Goal: Task Accomplishment & Management: Use online tool/utility

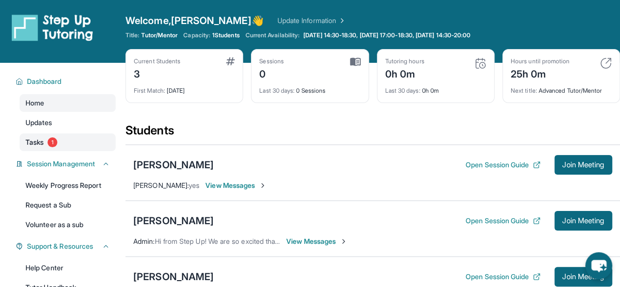
click at [67, 139] on link "Tasks 1" at bounding box center [68, 142] width 96 height 18
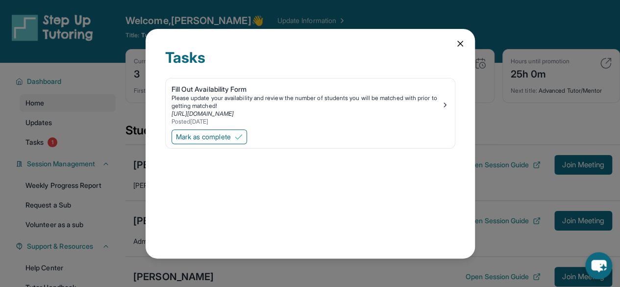
click at [457, 45] on icon at bounding box center [461, 44] width 10 height 10
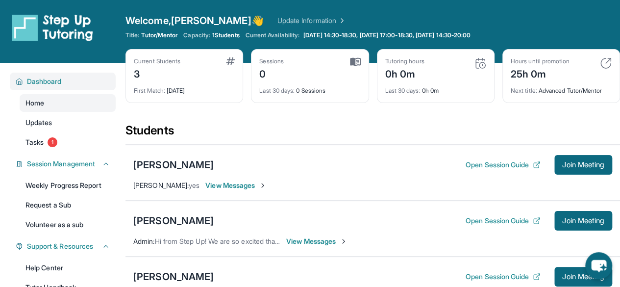
click at [42, 81] on span "Dashboard" at bounding box center [44, 82] width 35 height 10
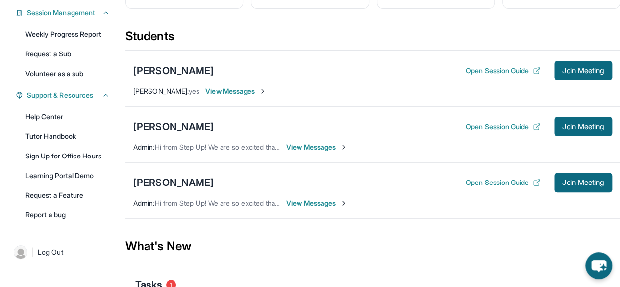
scroll to position [95, 0]
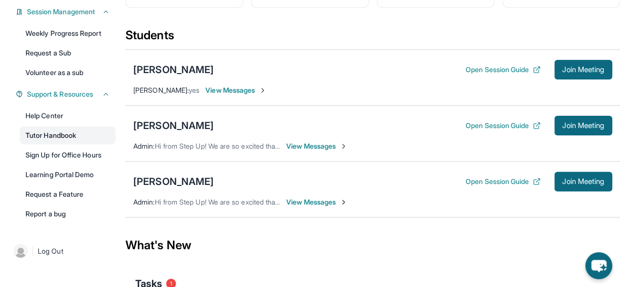
click at [53, 135] on link "Tutor Handbook" at bounding box center [68, 136] width 96 height 18
click at [217, 87] on span "View Messages" at bounding box center [236, 90] width 61 height 10
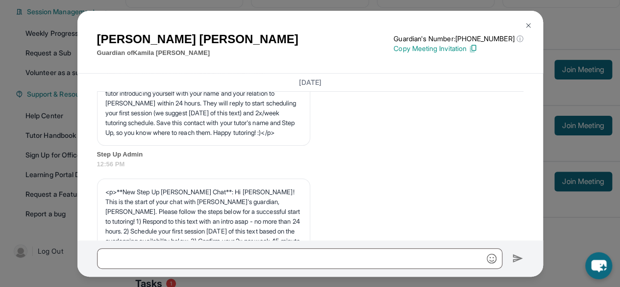
scroll to position [0, 0]
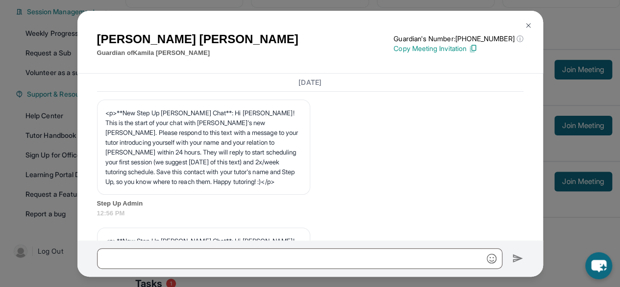
click at [297, 3] on div "[PERSON_NAME] Guardian of [PERSON_NAME] Guardian's Number: [PHONE_NUMBER] ⓘ Thi…" at bounding box center [310, 143] width 620 height 287
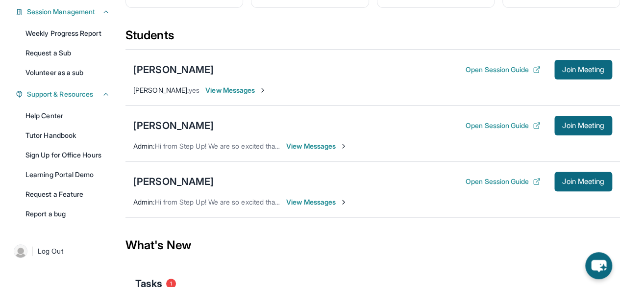
click at [330, 197] on span "View Messages" at bounding box center [316, 202] width 61 height 10
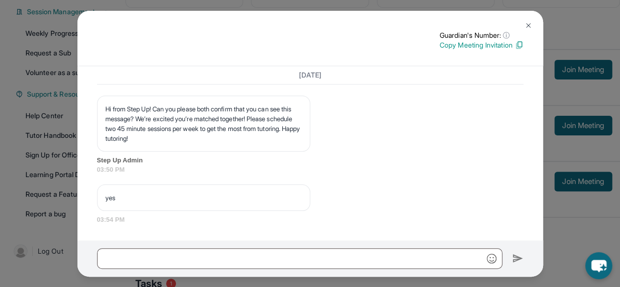
scroll to position [833, 0]
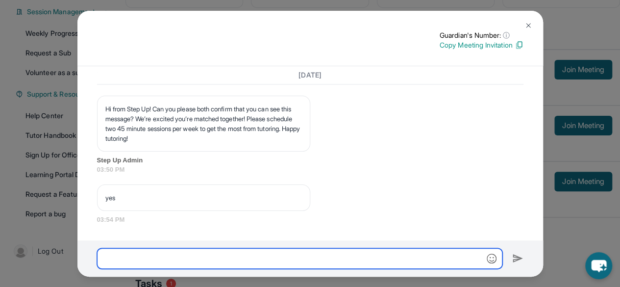
click at [289, 261] on input "text" at bounding box center [300, 258] width 406 height 21
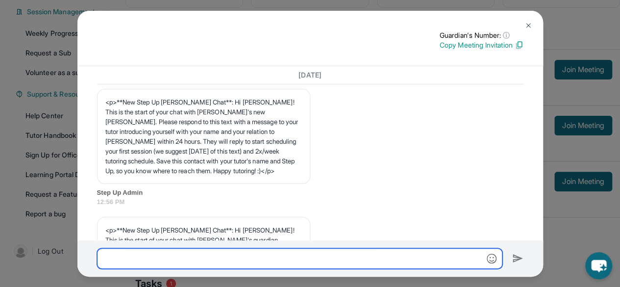
scroll to position [0, 0]
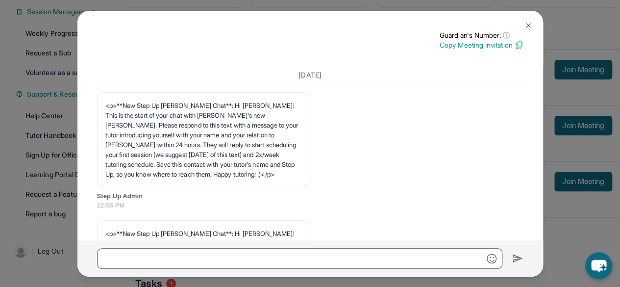
click at [574, 218] on div "Guardian's Number: ⓘ This isn't the guardian's real number — it's a private for…" at bounding box center [310, 143] width 620 height 287
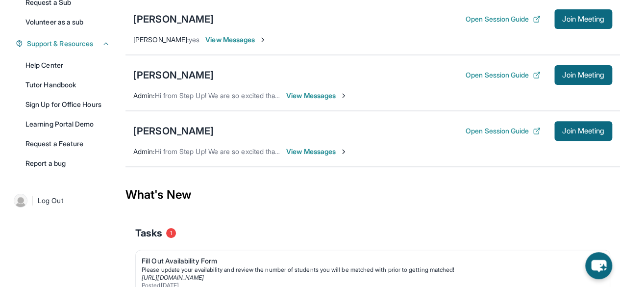
scroll to position [142, 0]
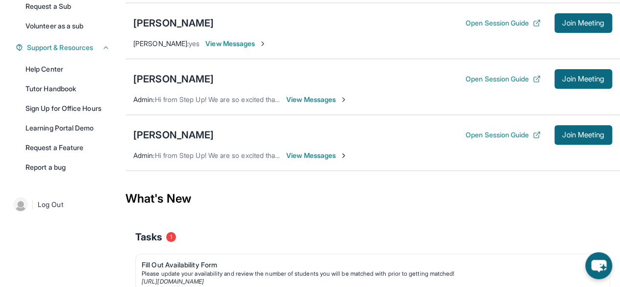
click at [322, 156] on span "View Messages" at bounding box center [316, 156] width 61 height 10
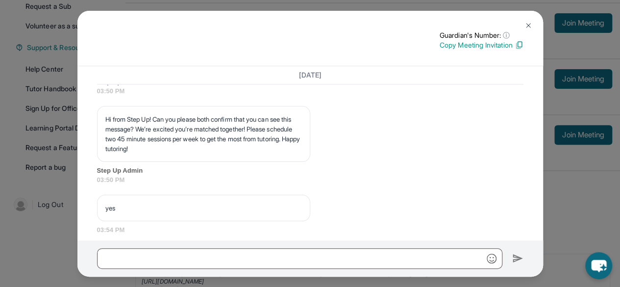
scroll to position [793, 0]
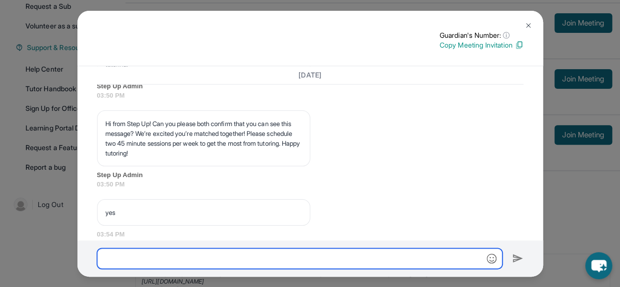
click at [285, 264] on input "text" at bounding box center [300, 258] width 406 height 21
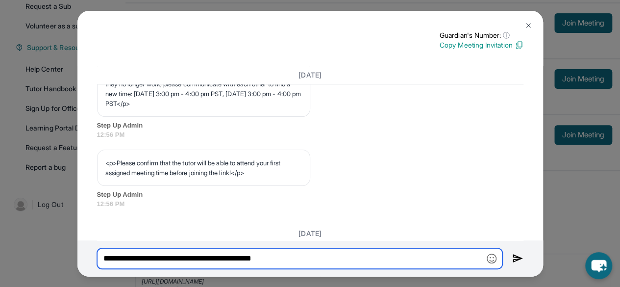
scroll to position [550, 0]
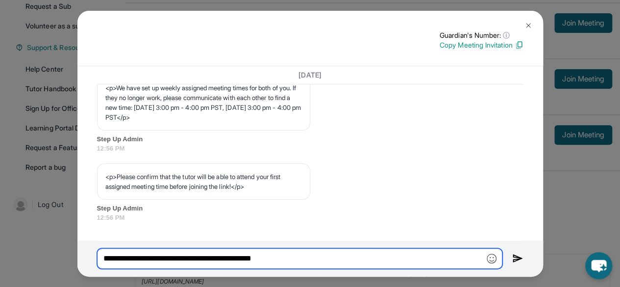
type input "**********"
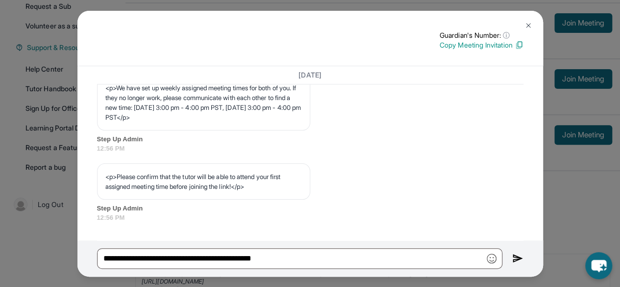
click at [529, 27] on img at bounding box center [529, 26] width 8 height 8
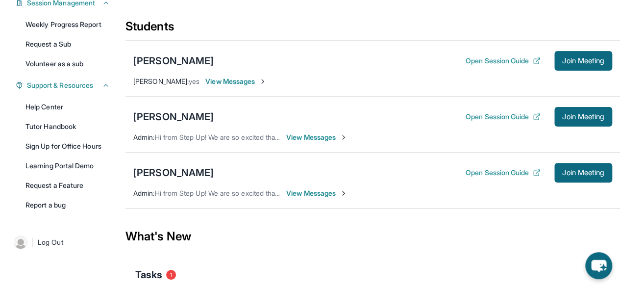
scroll to position [103, 0]
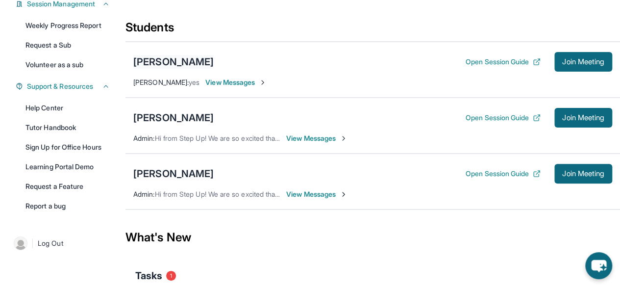
click at [162, 61] on div "[PERSON_NAME]" at bounding box center [173, 62] width 80 height 14
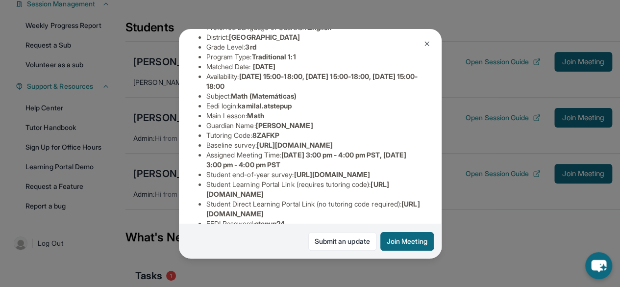
scroll to position [97, 0]
click at [426, 43] on img at bounding box center [427, 44] width 8 height 8
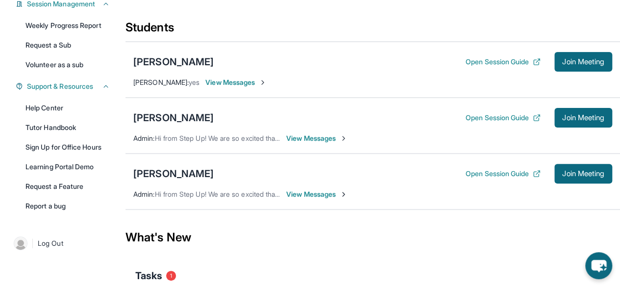
click at [212, 85] on span "View Messages" at bounding box center [236, 82] width 61 height 10
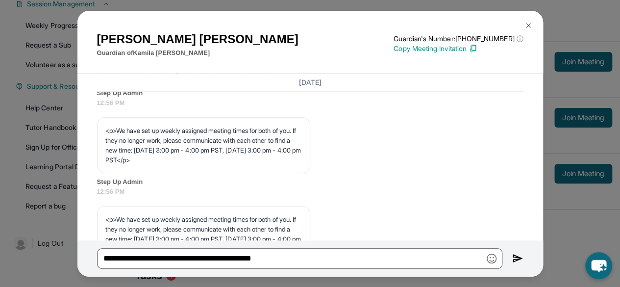
scroll to position [428, 0]
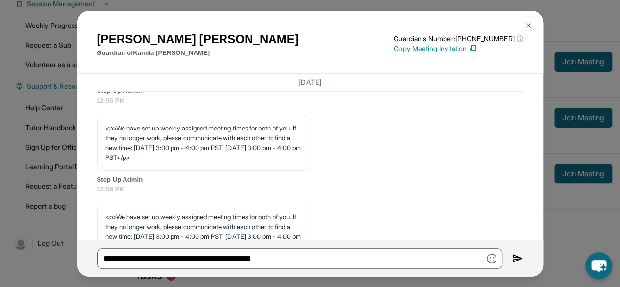
click at [529, 26] on img at bounding box center [529, 26] width 8 height 8
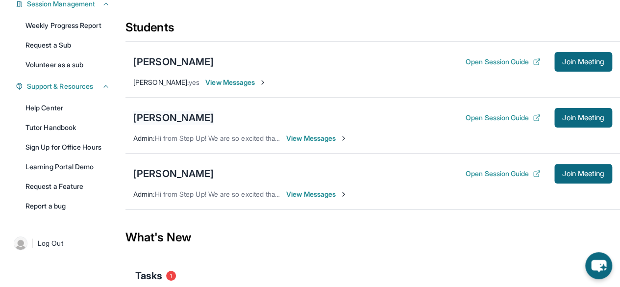
click at [203, 116] on div "[PERSON_NAME]" at bounding box center [173, 118] width 80 height 14
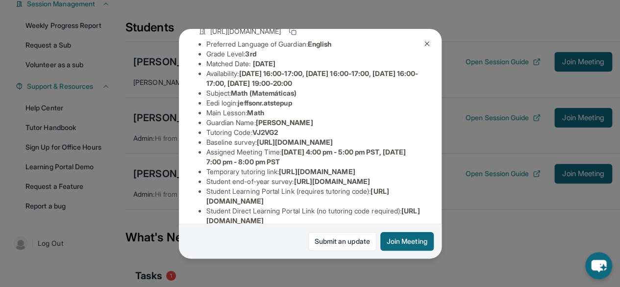
scroll to position [81, 0]
click at [472, 204] on div "[PERSON_NAME] Guardian: [PERSON_NAME] Student Information [URL][DOMAIN_NAME] Pr…" at bounding box center [310, 143] width 620 height 287
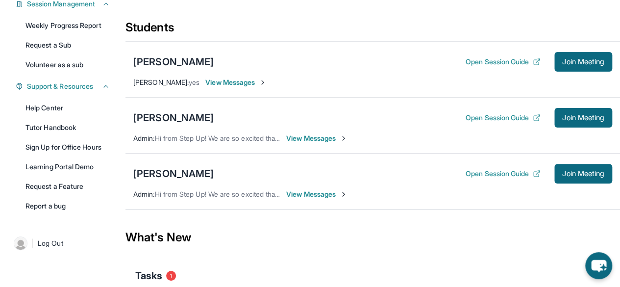
click at [311, 135] on span "View Messages" at bounding box center [316, 138] width 61 height 10
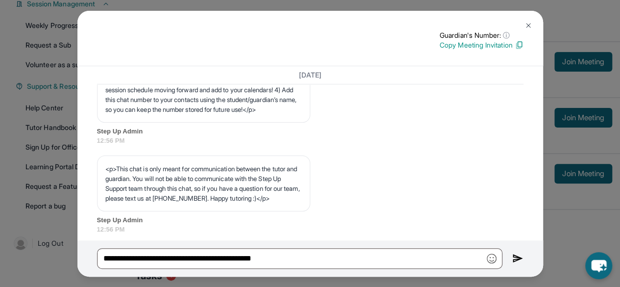
scroll to position [0, 0]
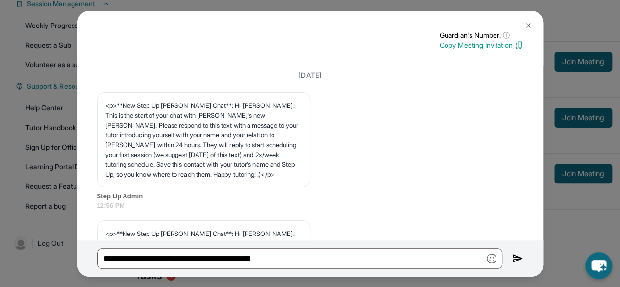
click at [589, 226] on div "Guardian's Number: ⓘ This isn't the guardian's real number — it's a private for…" at bounding box center [310, 143] width 620 height 287
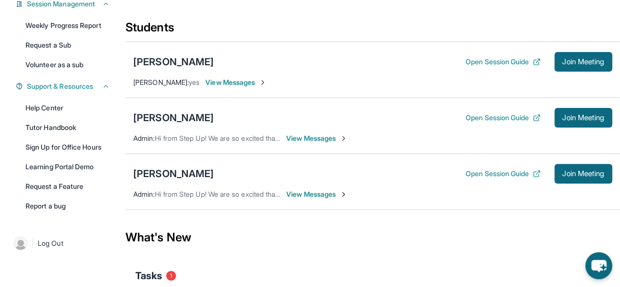
click at [317, 142] on div "[PERSON_NAME] Open Session Guide Join Meeting Admin : Hi from Step Up! We are s…" at bounding box center [373, 126] width 495 height 56
click at [316, 137] on span "View Messages" at bounding box center [316, 138] width 61 height 10
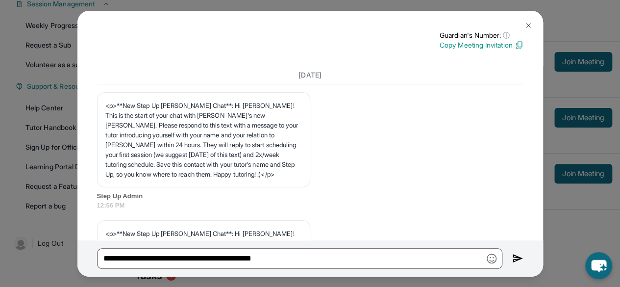
click at [582, 232] on div "Guardian's Number: ⓘ This isn't the guardian's real number — it's a private for…" at bounding box center [310, 143] width 620 height 287
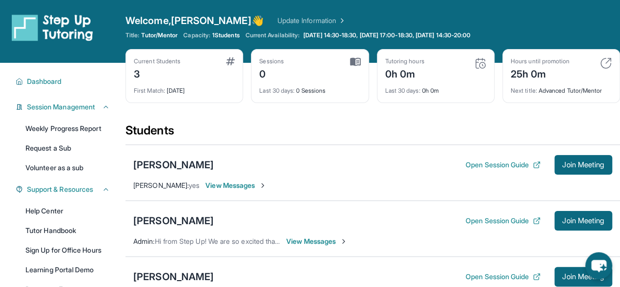
click at [223, 185] on span "View Messages" at bounding box center [236, 185] width 61 height 10
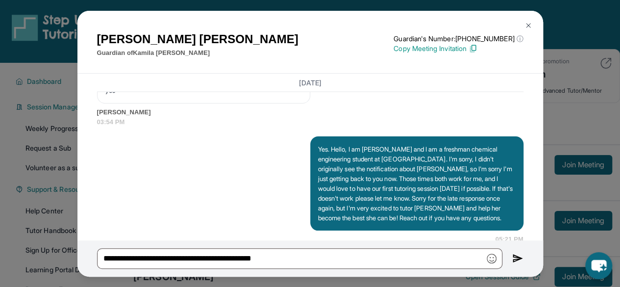
scroll to position [922, 0]
click at [583, 123] on div "[PERSON_NAME] Guardian of [PERSON_NAME] Guardian's Number: [PHONE_NUMBER] ⓘ Thi…" at bounding box center [310, 143] width 620 height 287
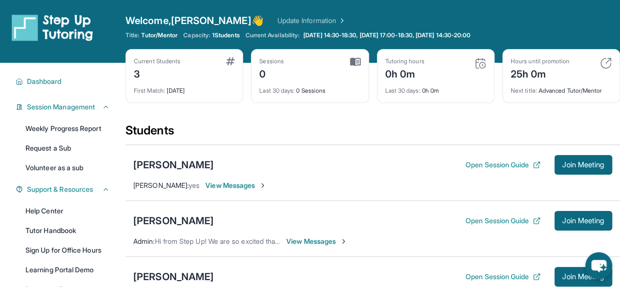
click at [319, 240] on span "View Messages" at bounding box center [316, 241] width 61 height 10
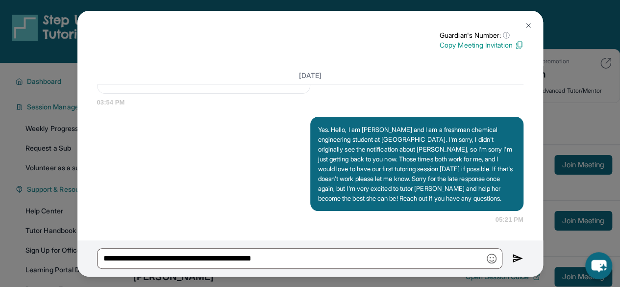
scroll to position [950, 0]
click at [571, 116] on div "Guardian's Number: ⓘ This isn't the guardian's real number — it's a private for…" at bounding box center [310, 143] width 620 height 287
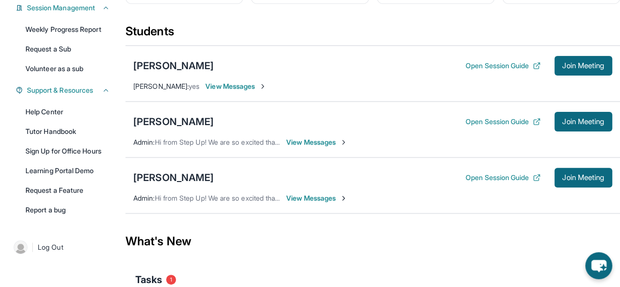
scroll to position [101, 0]
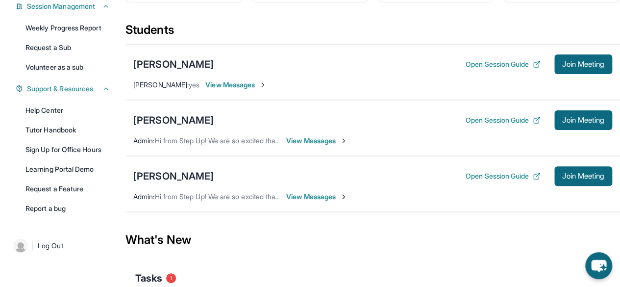
click at [323, 195] on span "View Messages" at bounding box center [316, 197] width 61 height 10
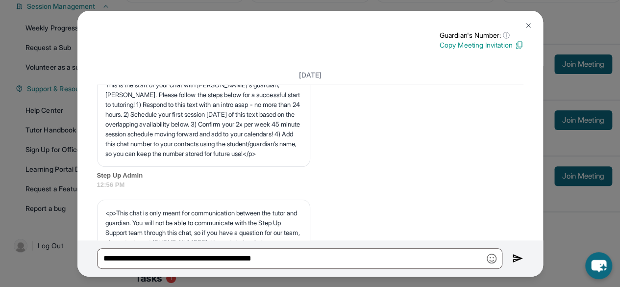
scroll to position [0, 0]
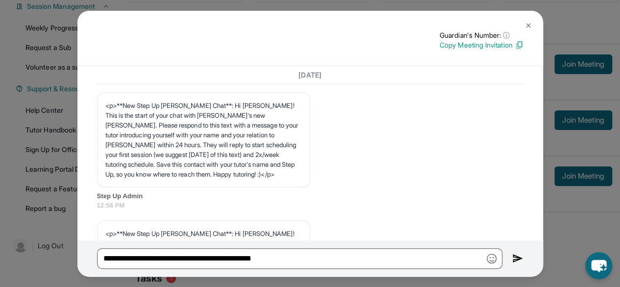
click at [527, 26] on img at bounding box center [529, 26] width 8 height 8
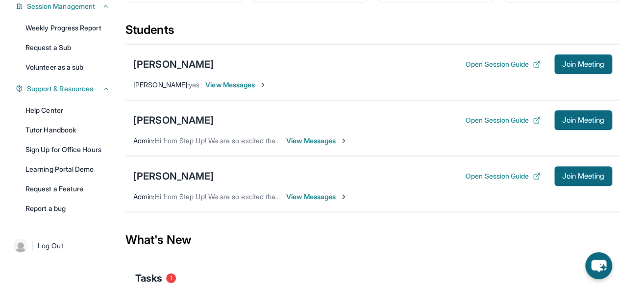
click at [384, 128] on div "[PERSON_NAME] Open Session Guide Join Meeting" at bounding box center [372, 120] width 479 height 20
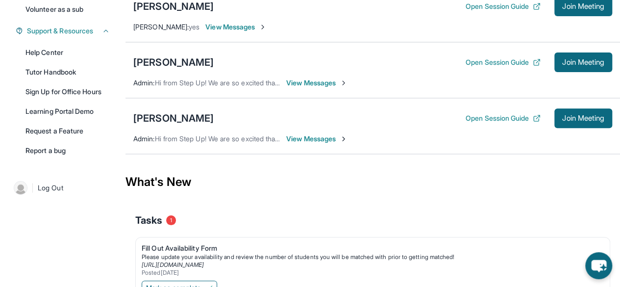
scroll to position [206, 0]
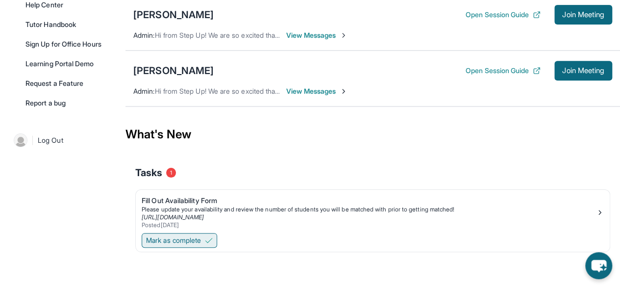
click at [201, 237] on span "Mark as complete" at bounding box center [173, 240] width 55 height 10
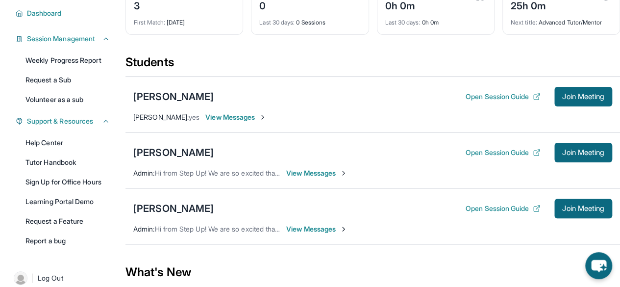
scroll to position [0, 0]
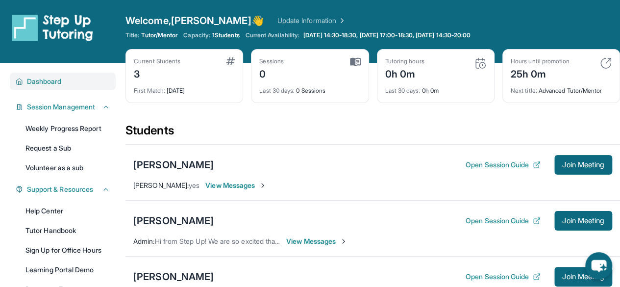
click at [66, 83] on button "Dashboard" at bounding box center [66, 82] width 87 height 10
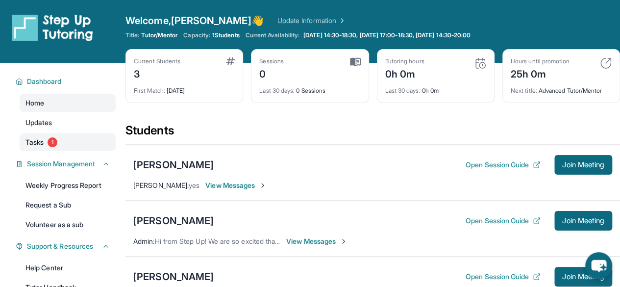
click at [78, 141] on link "Tasks 1" at bounding box center [68, 142] width 96 height 18
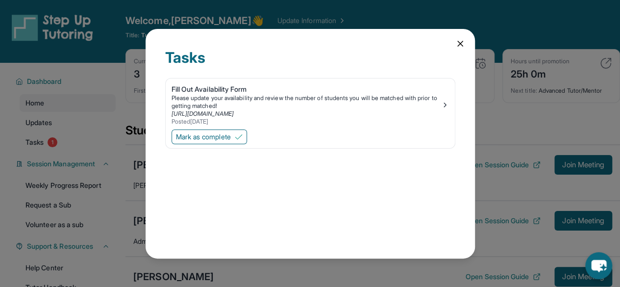
click at [460, 47] on icon at bounding box center [461, 44] width 10 height 10
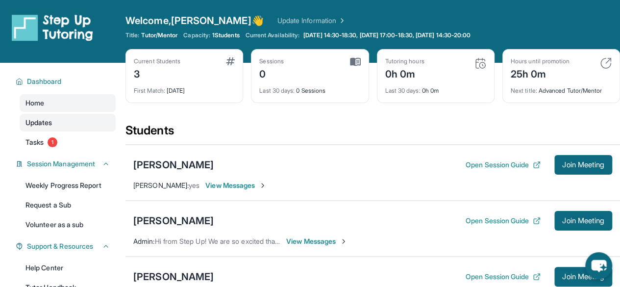
click at [93, 124] on link "Updates" at bounding box center [68, 123] width 96 height 18
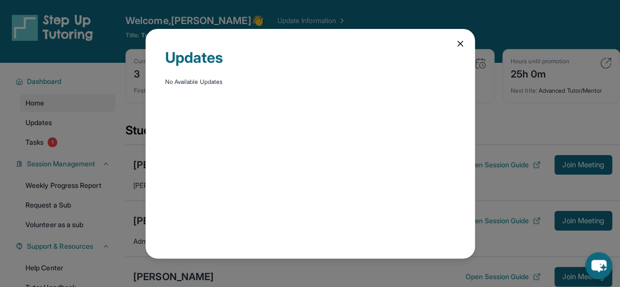
click at [459, 44] on icon at bounding box center [461, 44] width 10 height 10
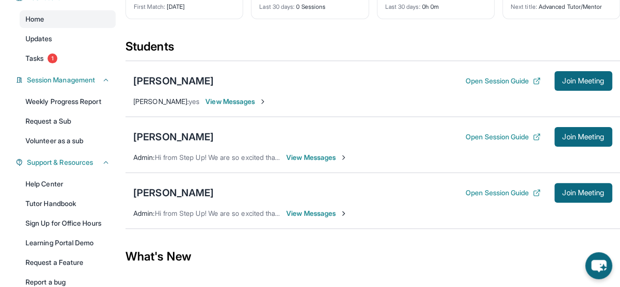
scroll to position [83, 0]
click at [525, 82] on button "Open Session Guide" at bounding box center [503, 82] width 75 height 10
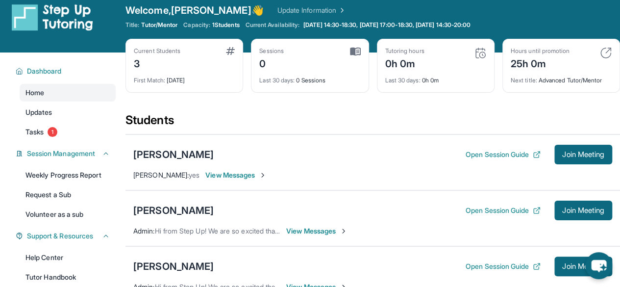
scroll to position [0, 0]
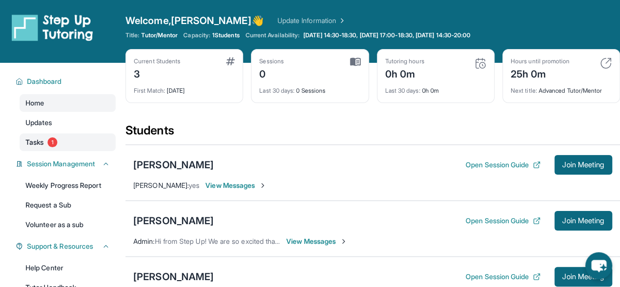
click at [90, 146] on link "Tasks 1" at bounding box center [68, 142] width 96 height 18
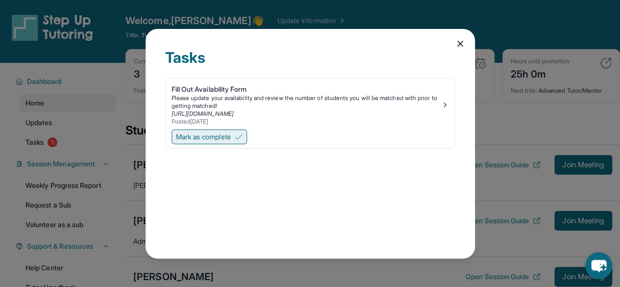
click at [228, 133] on span "Mark as complete" at bounding box center [203, 137] width 55 height 10
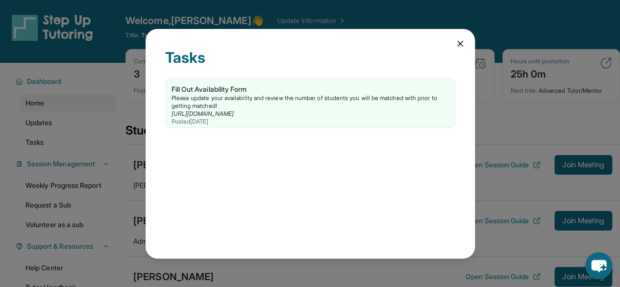
click at [458, 41] on icon at bounding box center [461, 44] width 10 height 10
